Goal: Book appointment/travel/reservation

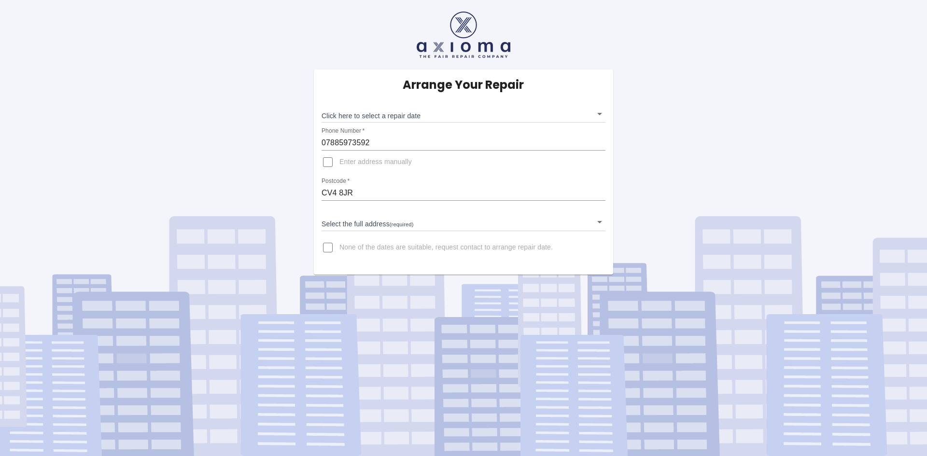
click at [598, 114] on body "Arrange Your Repair Click here to select a repair date ​ Phone Number   * 07885…" at bounding box center [463, 228] width 927 height 456
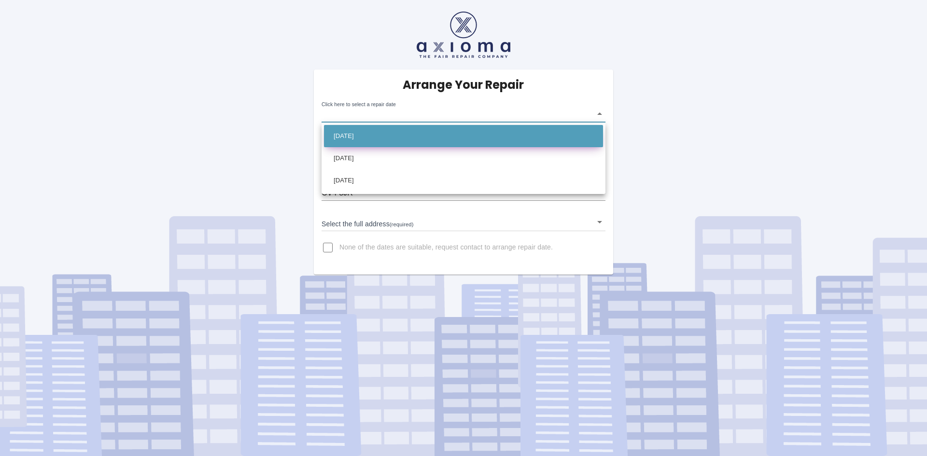
click at [379, 134] on li "[DATE]" at bounding box center [463, 136] width 279 height 22
type input "[DATE]T00:00:00.000Z"
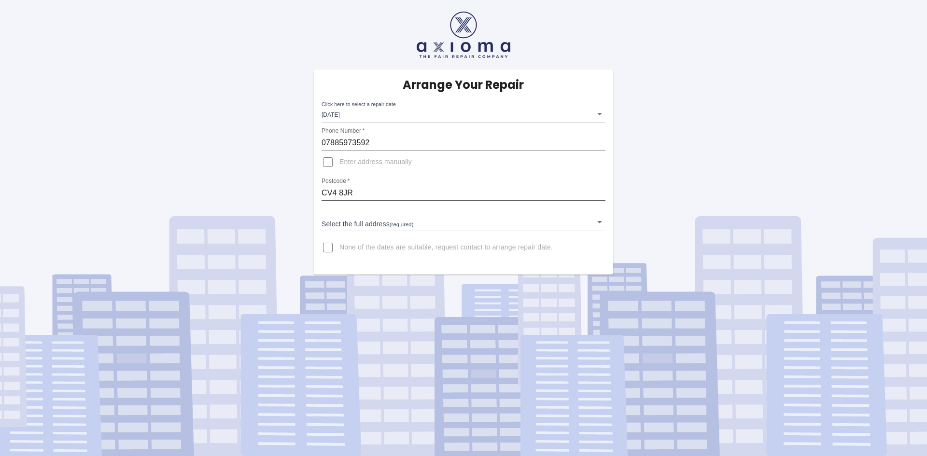
drag, startPoint x: 388, startPoint y: 195, endPoint x: 294, endPoint y: 192, distance: 93.2
click at [294, 192] on div "Arrange Your Repair Click here to select a repair date [DATE] [DATE]T00:00:00.0…" at bounding box center [463, 137] width 941 height 275
type input "CV81DE"
click at [599, 222] on body "Arrange Your Repair Click here to select a repair date [DATE] [DATE]T00:00:00.0…" at bounding box center [463, 228] width 927 height 456
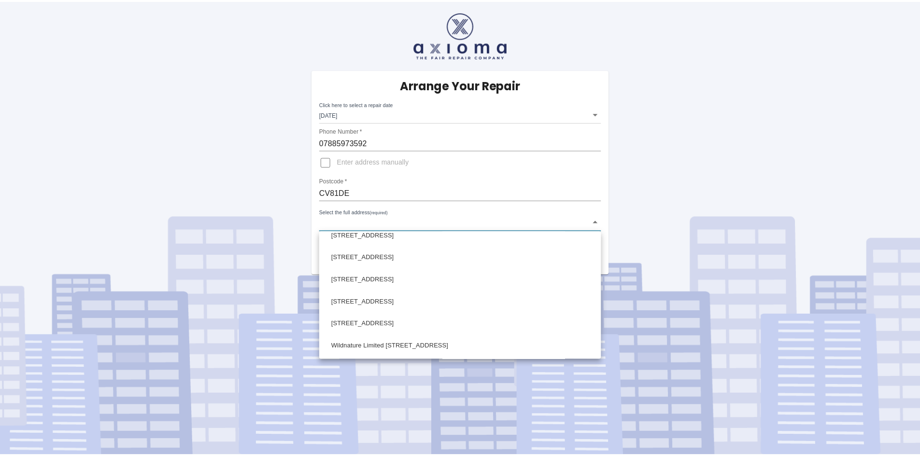
scroll to position [338, 0]
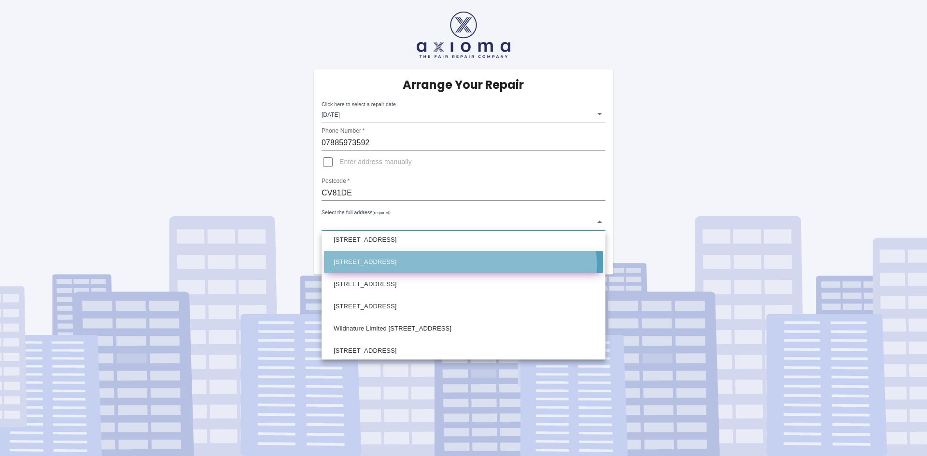
click at [409, 266] on li "[STREET_ADDRESS]" at bounding box center [463, 262] width 279 height 22
type input "[STREET_ADDRESS]"
